Goal: Navigation & Orientation: Find specific page/section

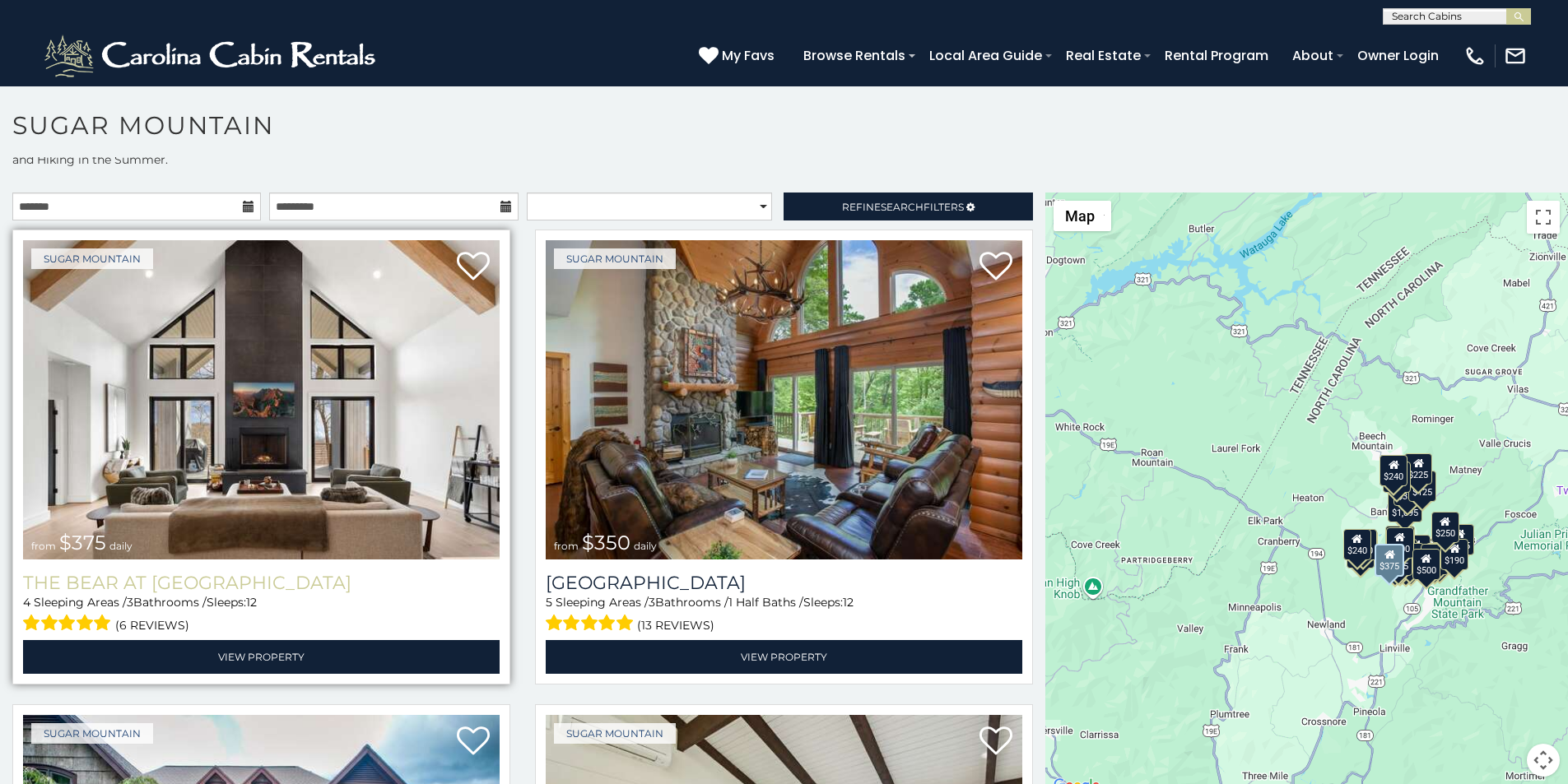
scroll to position [103, 0]
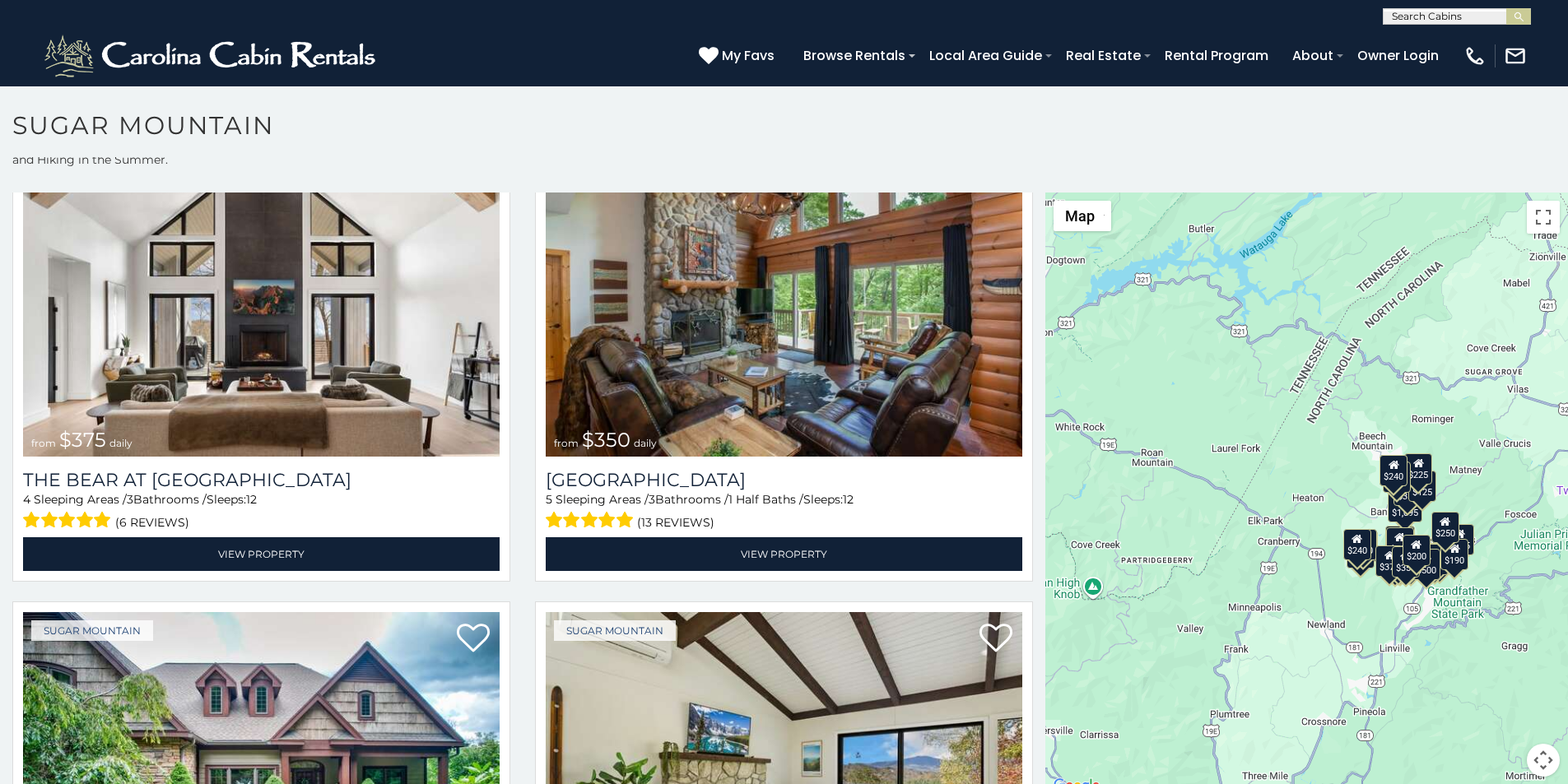
click at [586, 779] on p at bounding box center [784, 502] width 1568 height 620
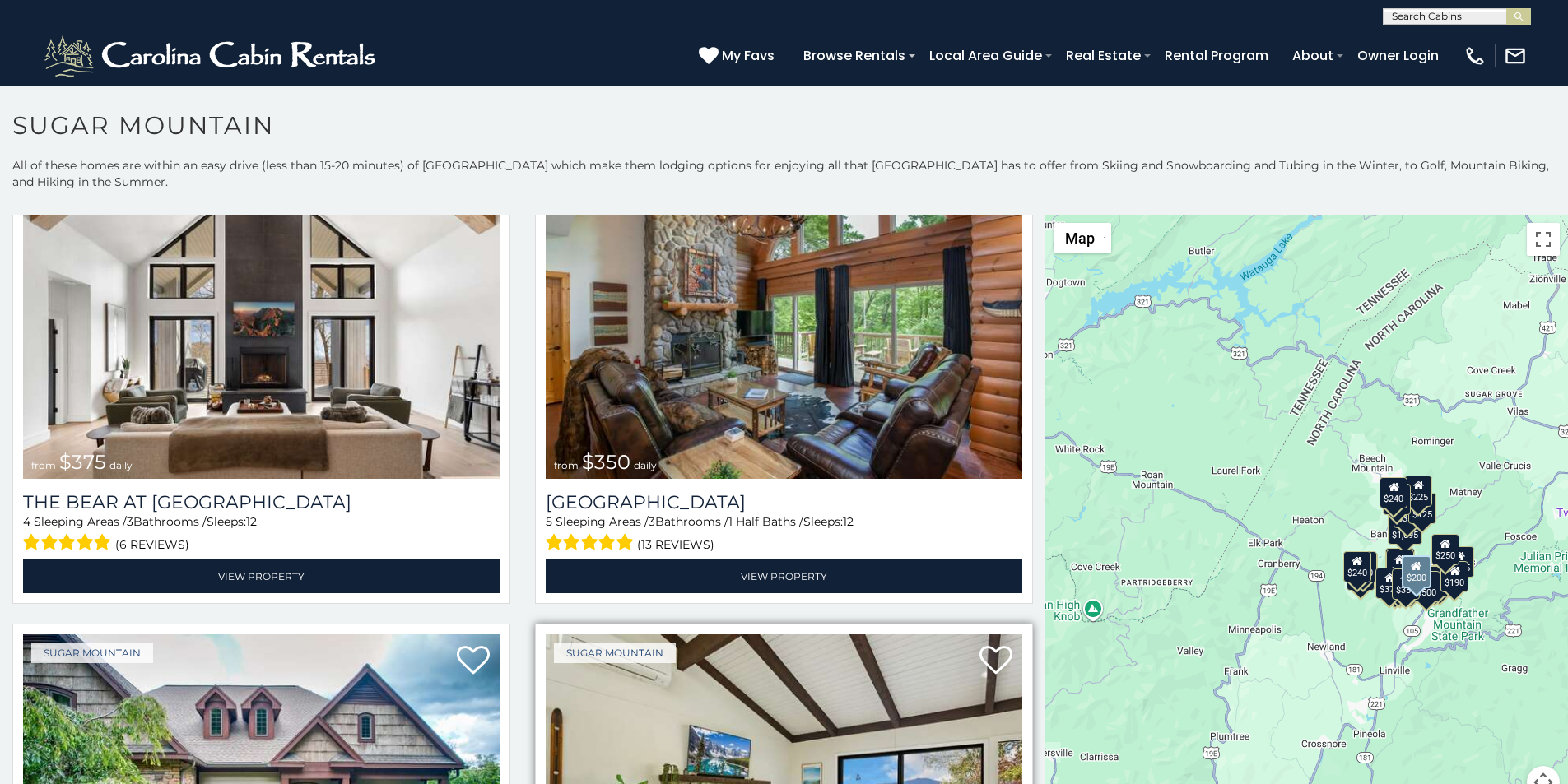
scroll to position [171, 0]
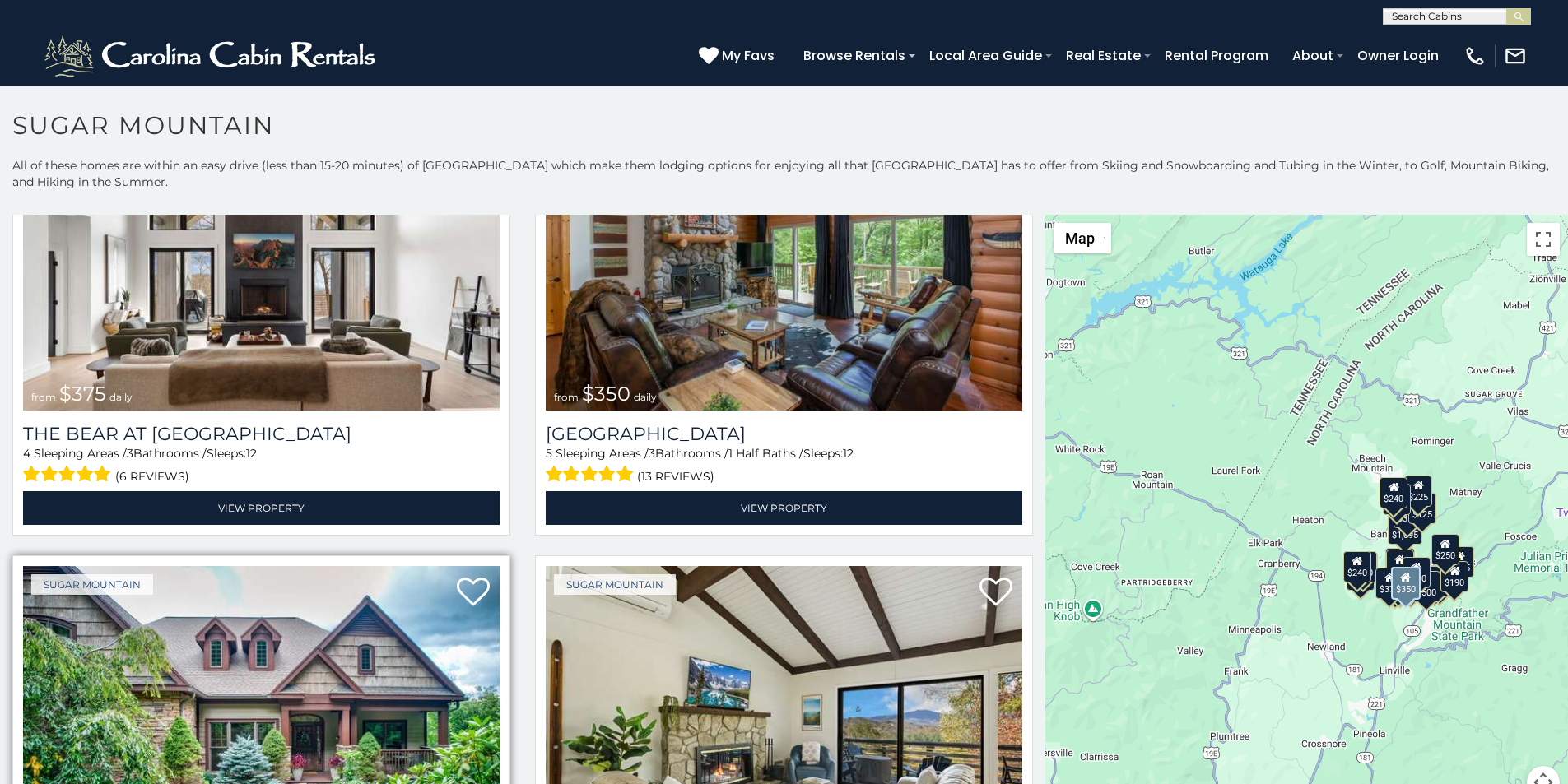
click at [71, 779] on img at bounding box center [261, 725] width 476 height 319
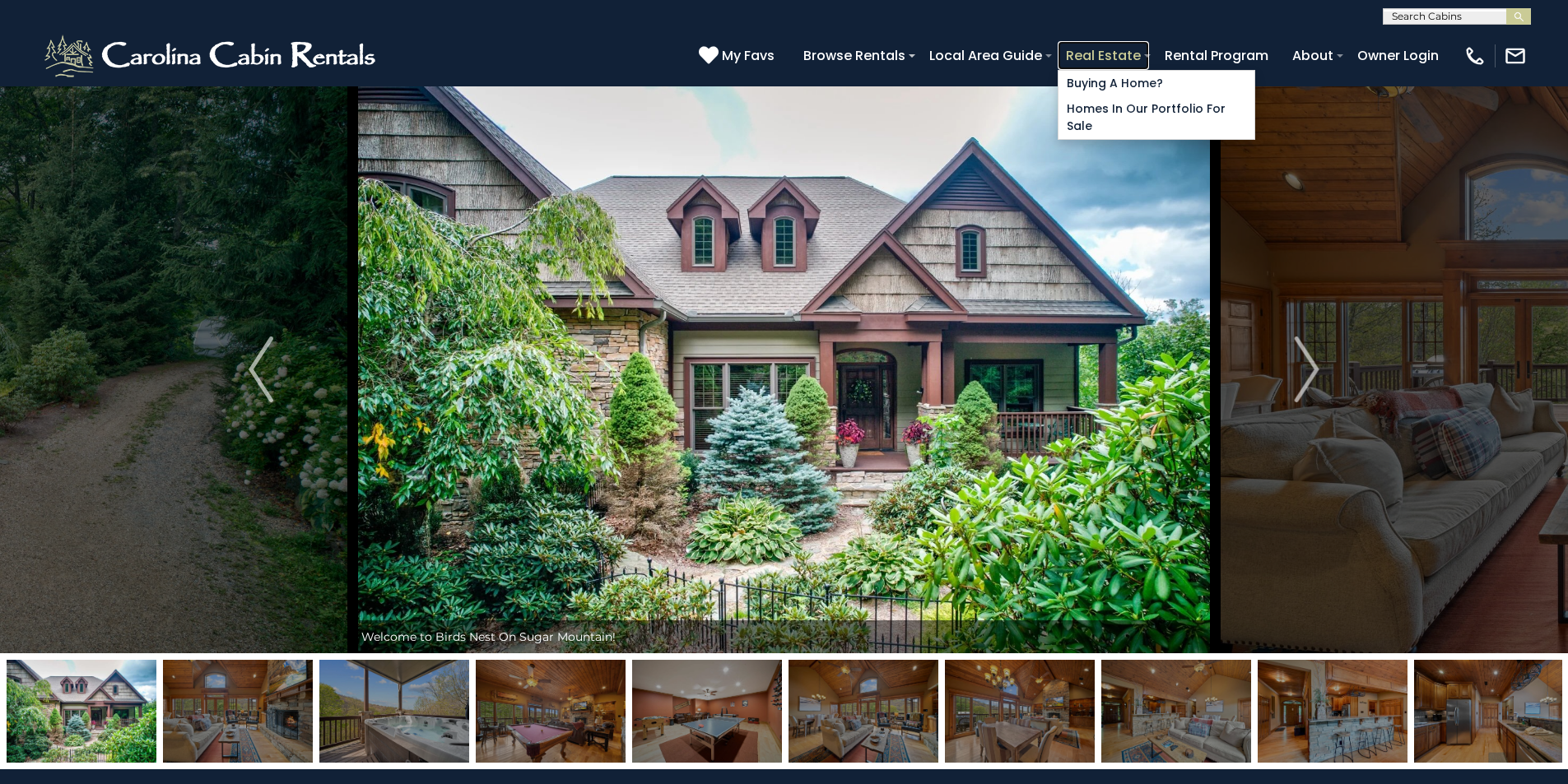
click at [1148, 46] on link "Real Estate" at bounding box center [1103, 56] width 91 height 29
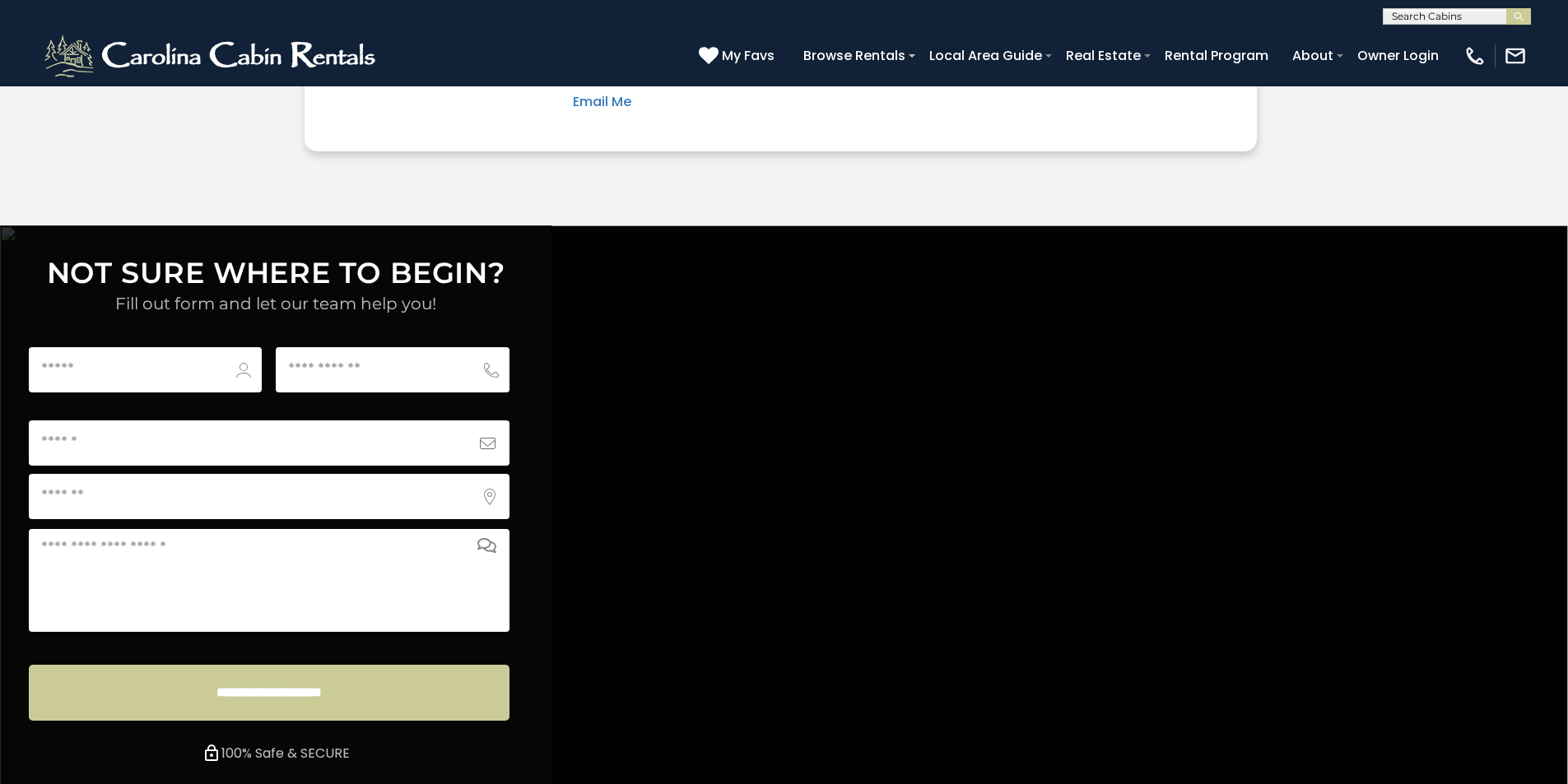
scroll to position [6124, 0]
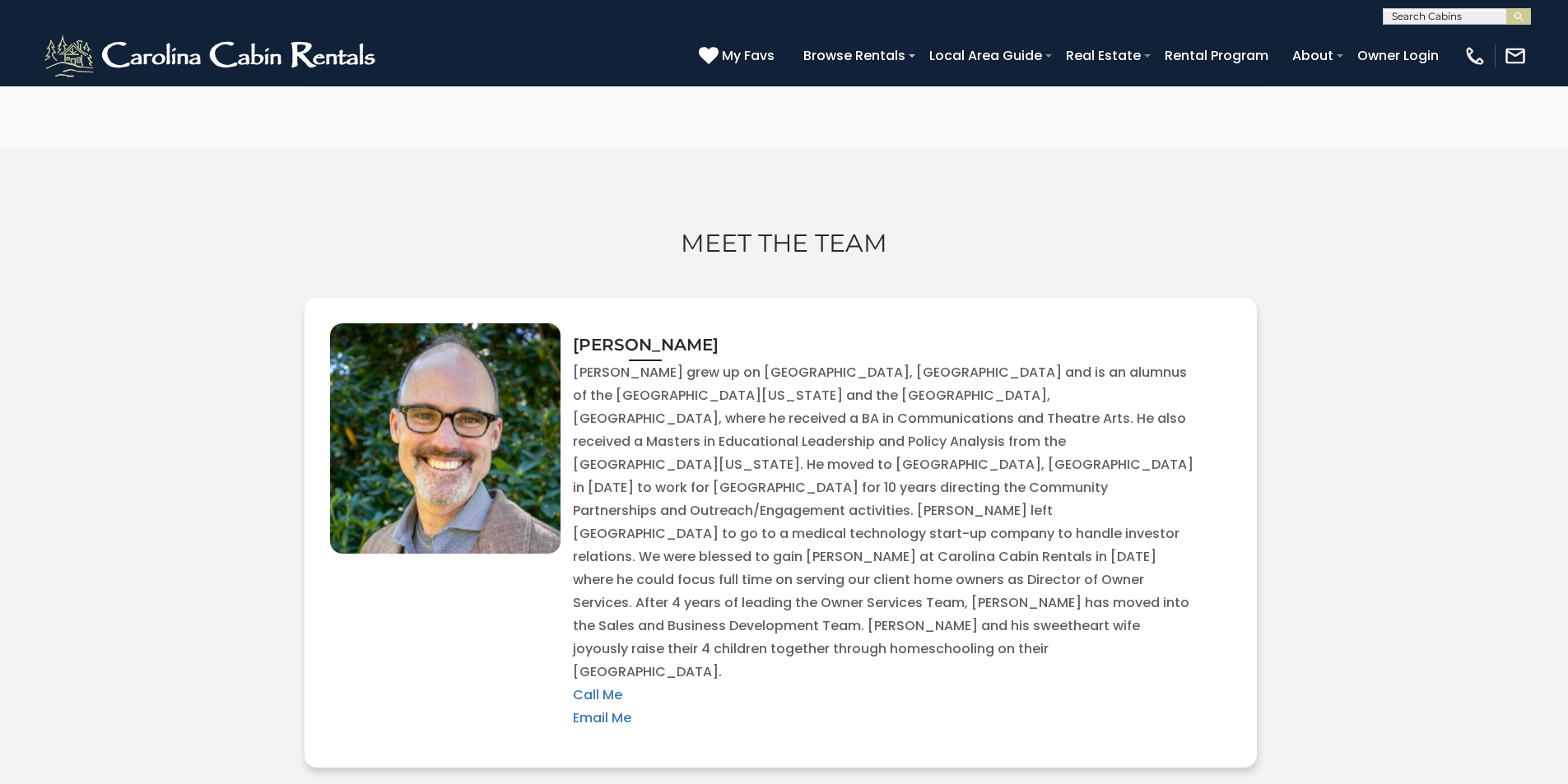
scroll to position [4359, 0]
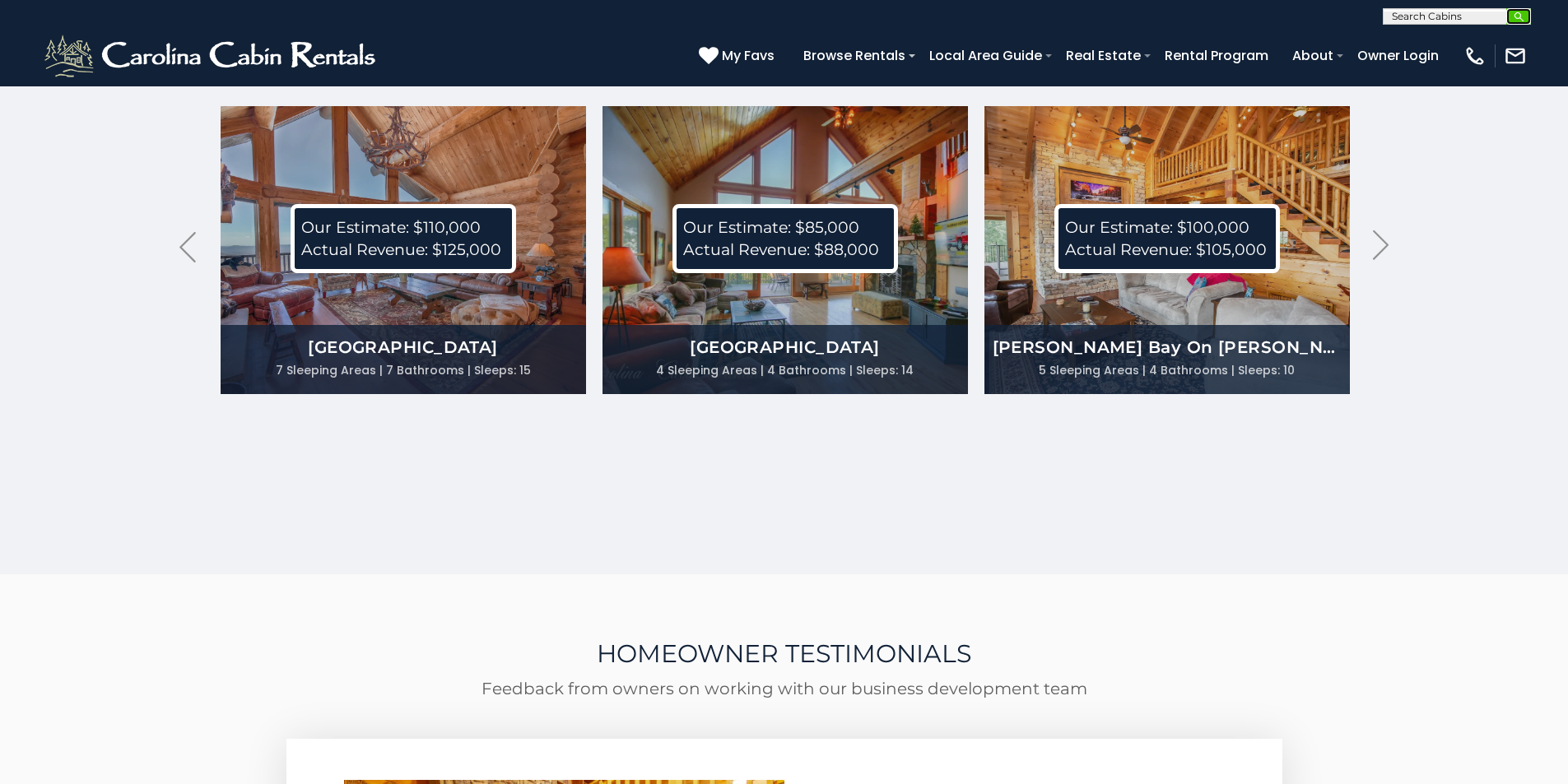
click at [1523, 17] on img "submit" at bounding box center [1518, 16] width 13 height 13
